Goal: Task Accomplishment & Management: Use online tool/utility

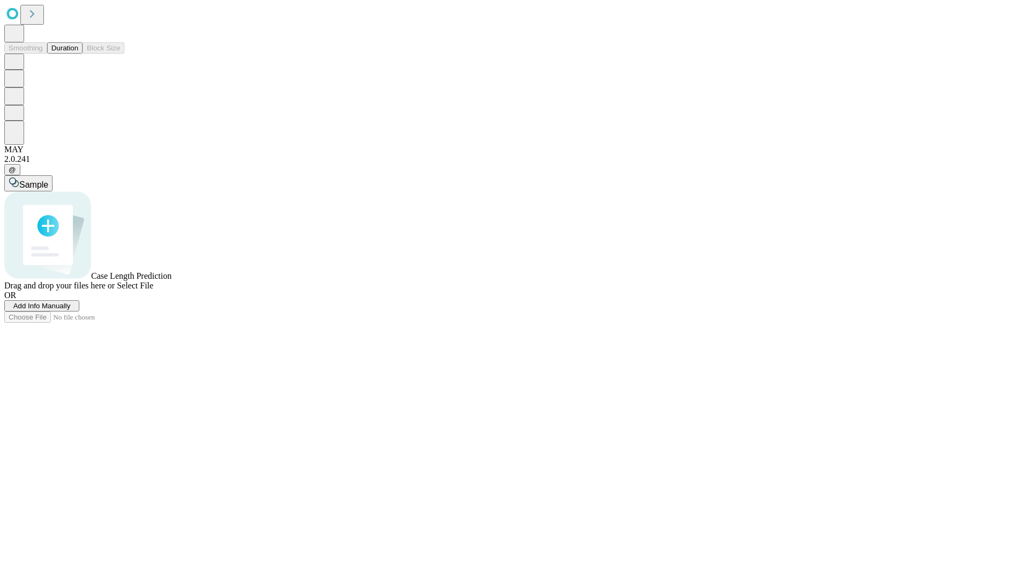
click at [78, 54] on button "Duration" at bounding box center [64, 47] width 35 height 11
click at [71, 310] on span "Add Info Manually" at bounding box center [41, 306] width 57 height 8
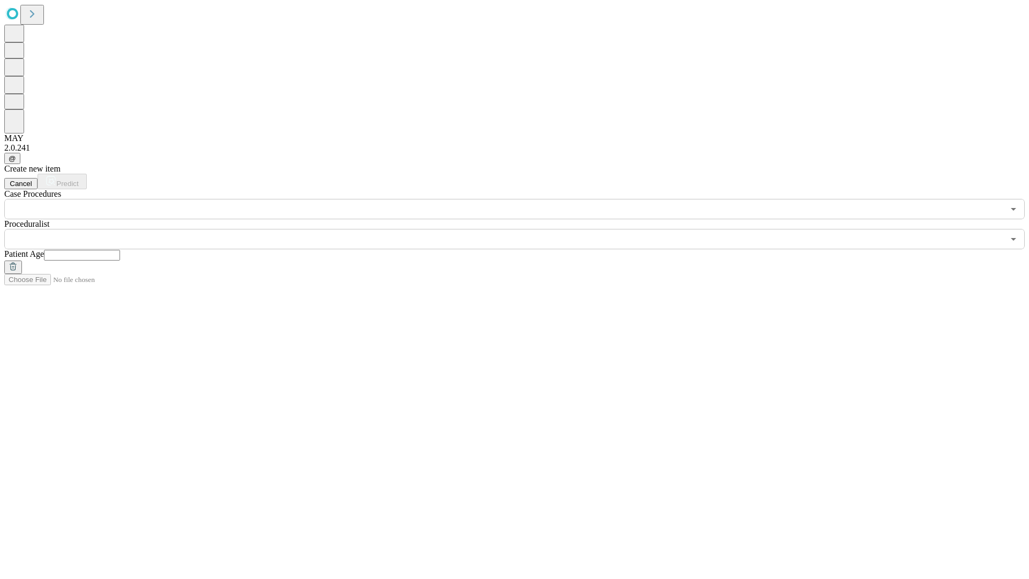
click at [120, 250] on input "text" at bounding box center [82, 255] width 76 height 11
type input "*"
click at [522, 229] on input "text" at bounding box center [503, 239] width 999 height 20
